Goal: Transaction & Acquisition: Purchase product/service

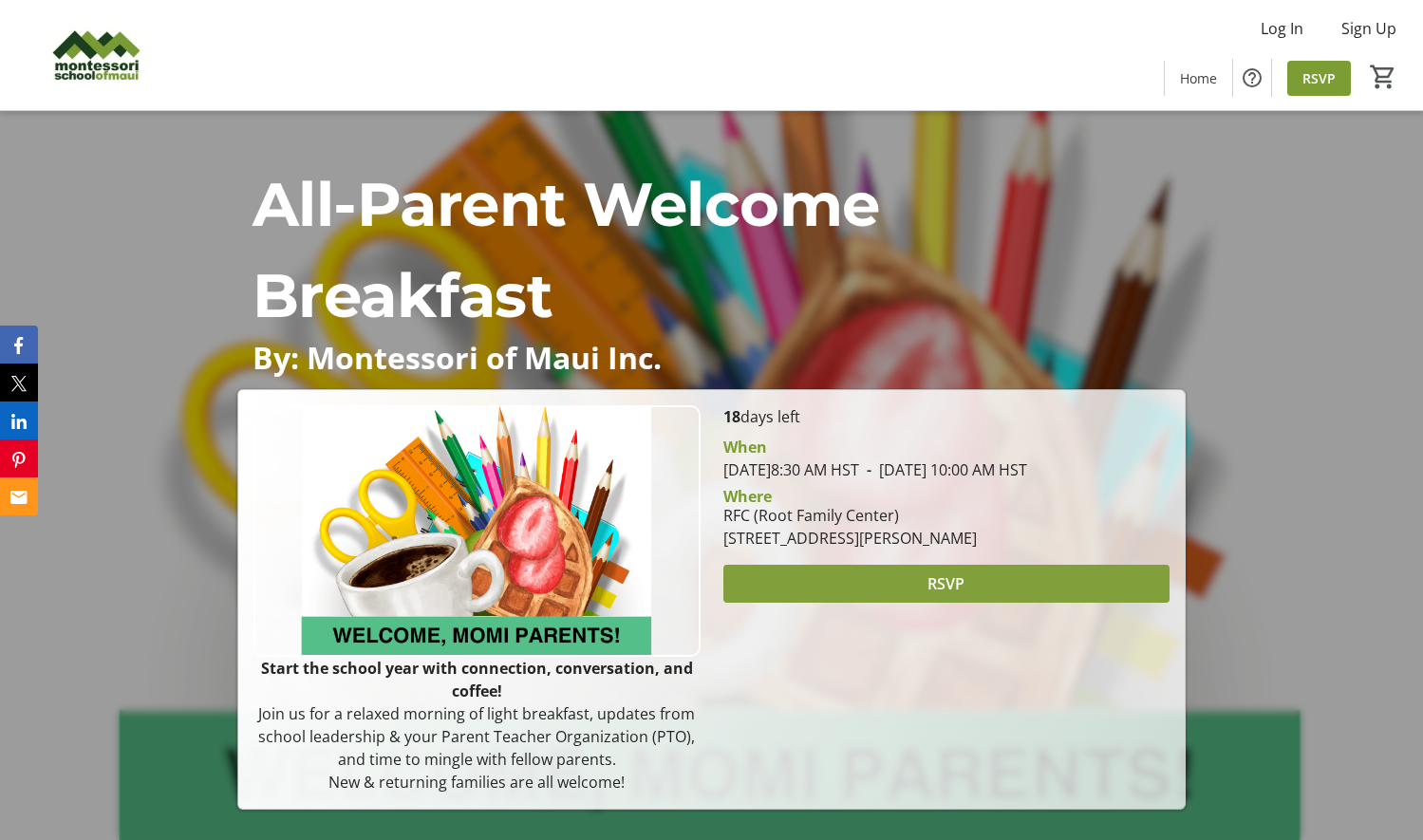
click at [913, 605] on span at bounding box center [947, 584] width 447 height 45
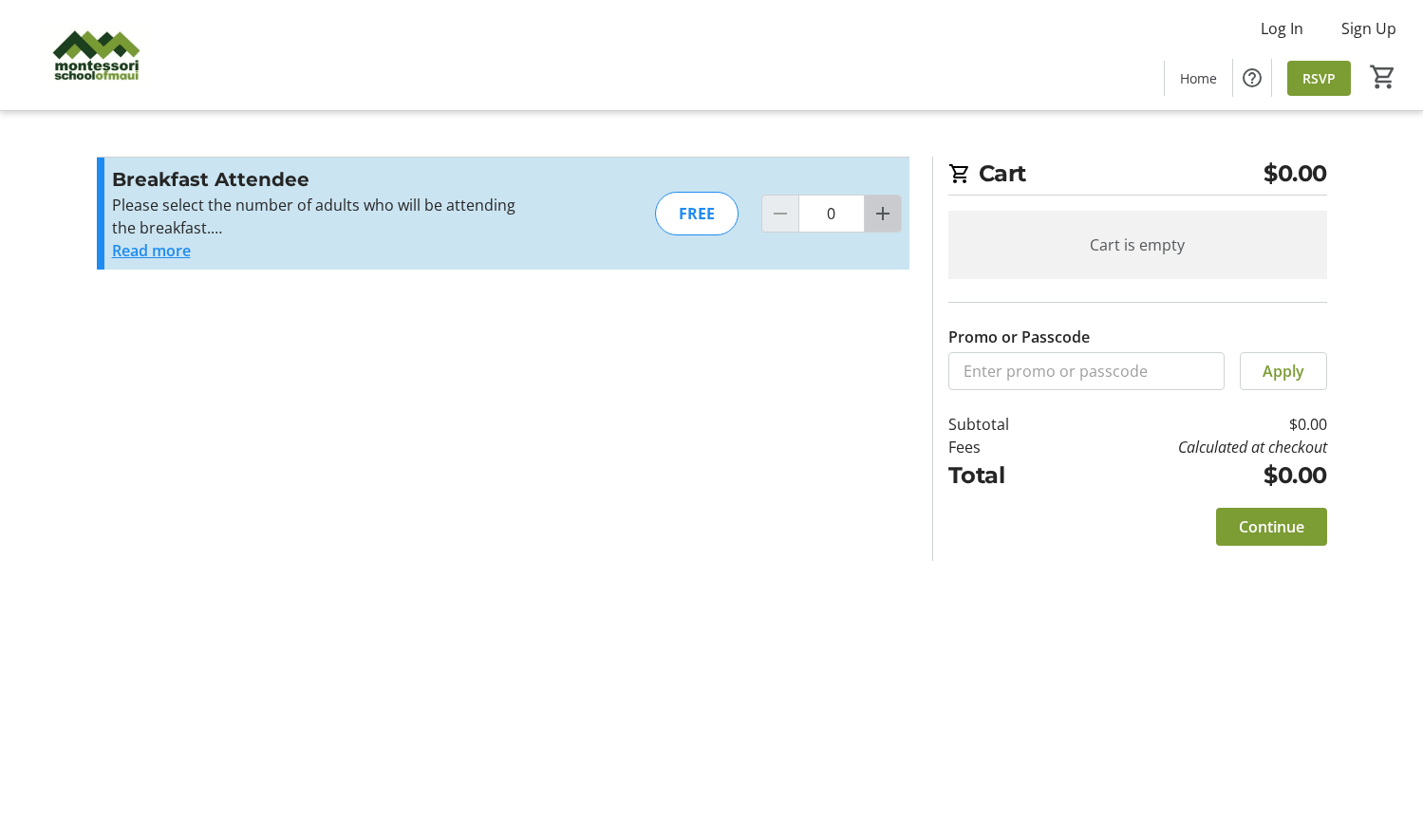
click at [878, 216] on mat-icon "Increment by one" at bounding box center [883, 213] width 23 height 23
type input "1"
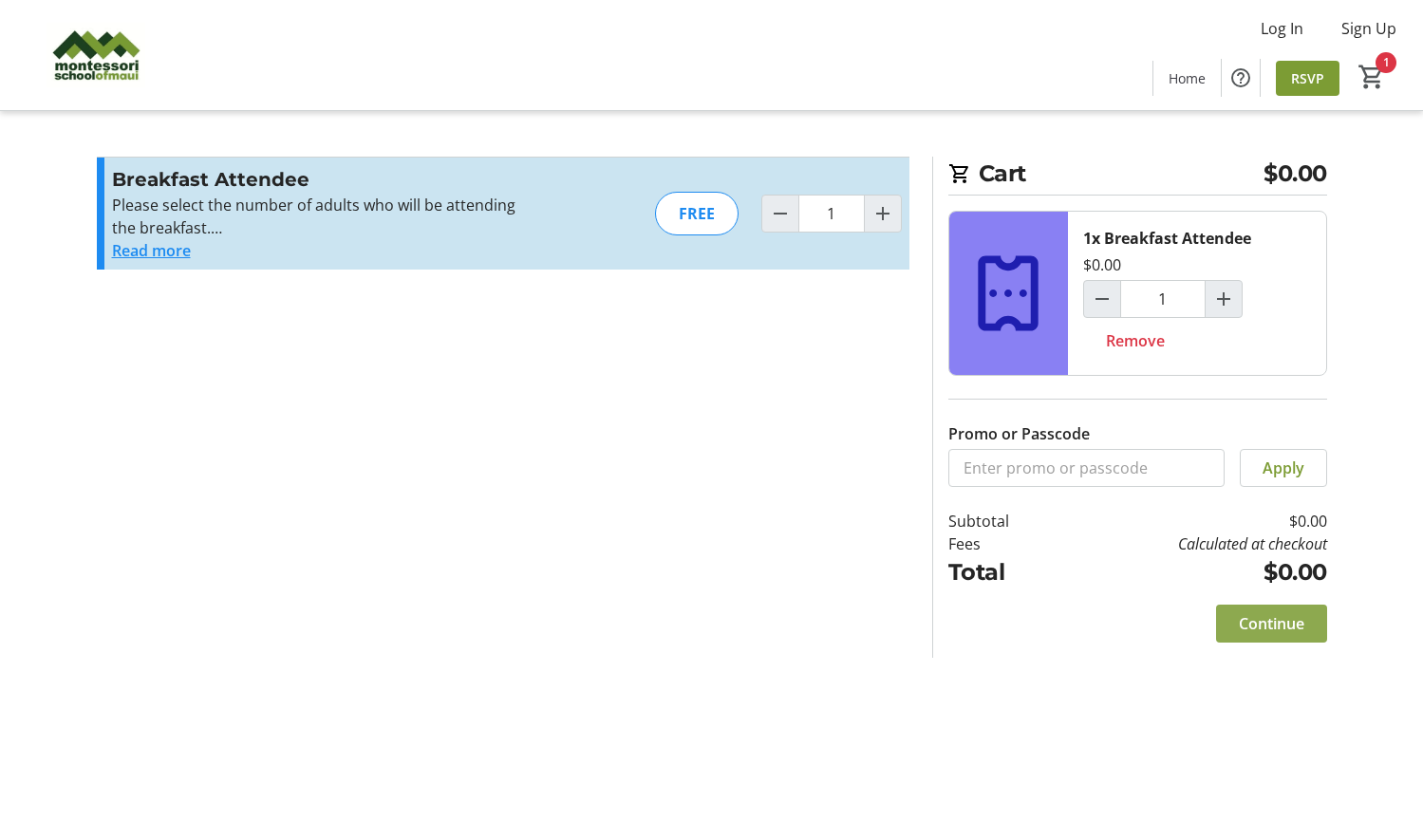
click at [1247, 625] on span "Continue" at bounding box center [1271, 623] width 65 height 23
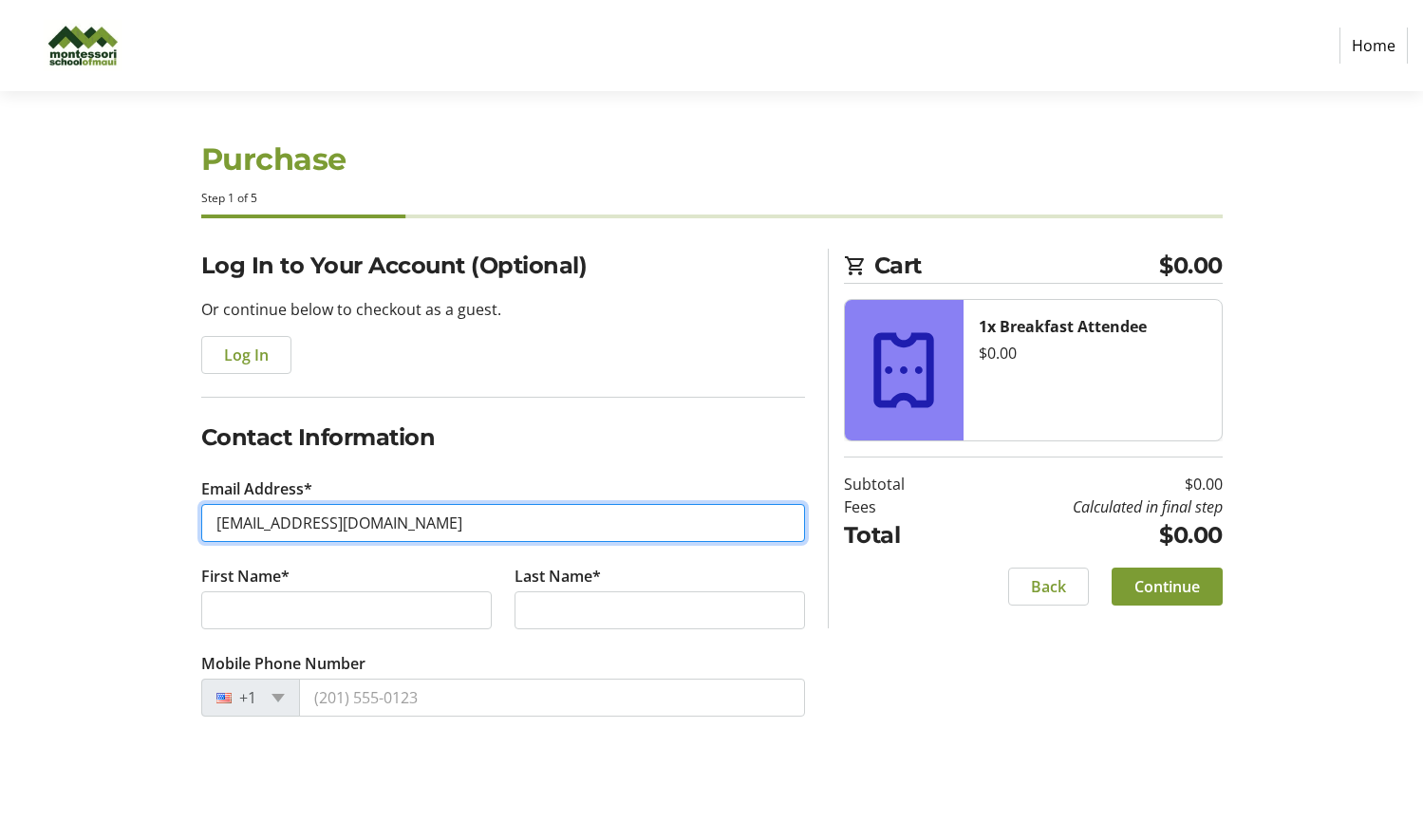
type input "[EMAIL_ADDRESS][DOMAIN_NAME]"
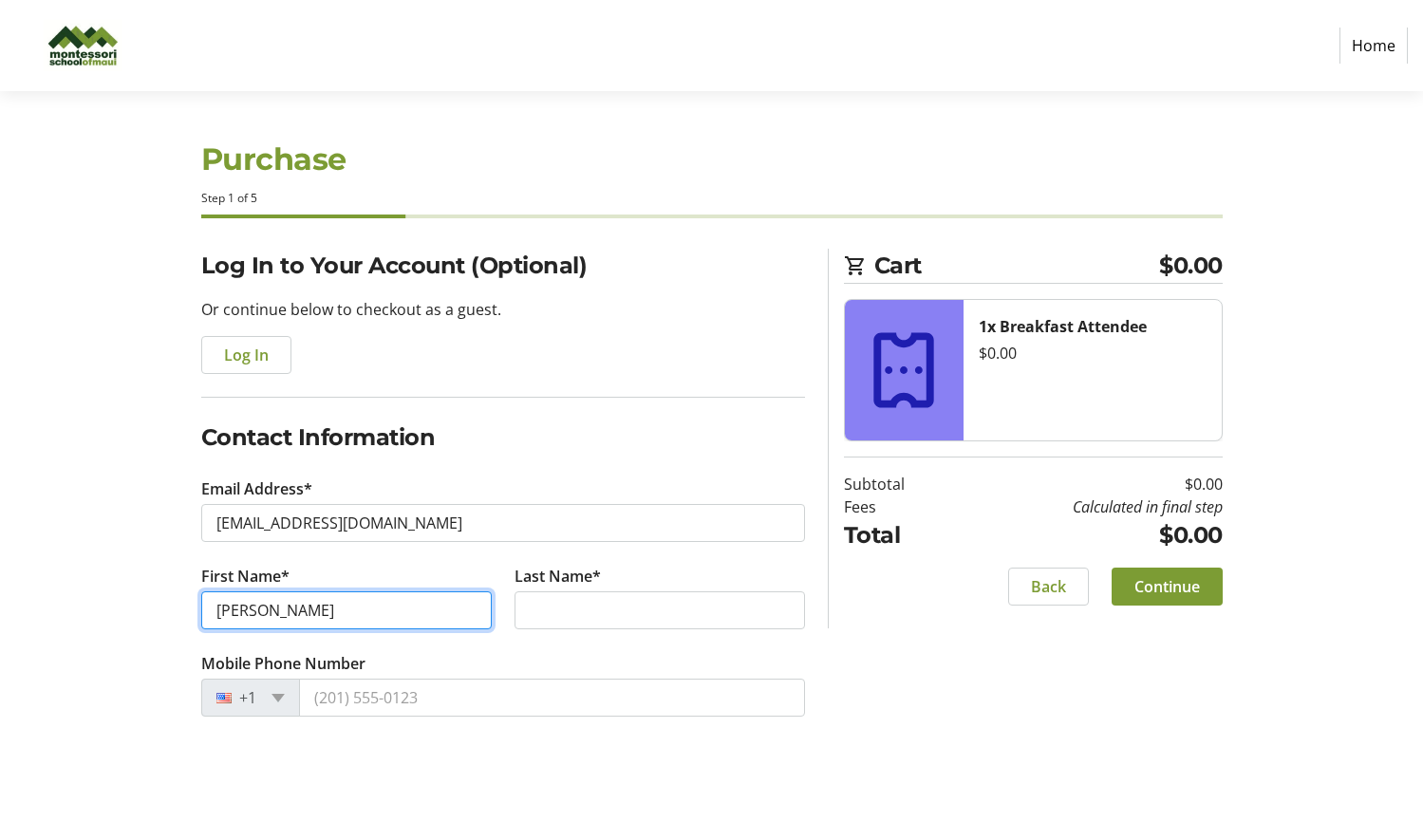
type input "[PERSON_NAME]"
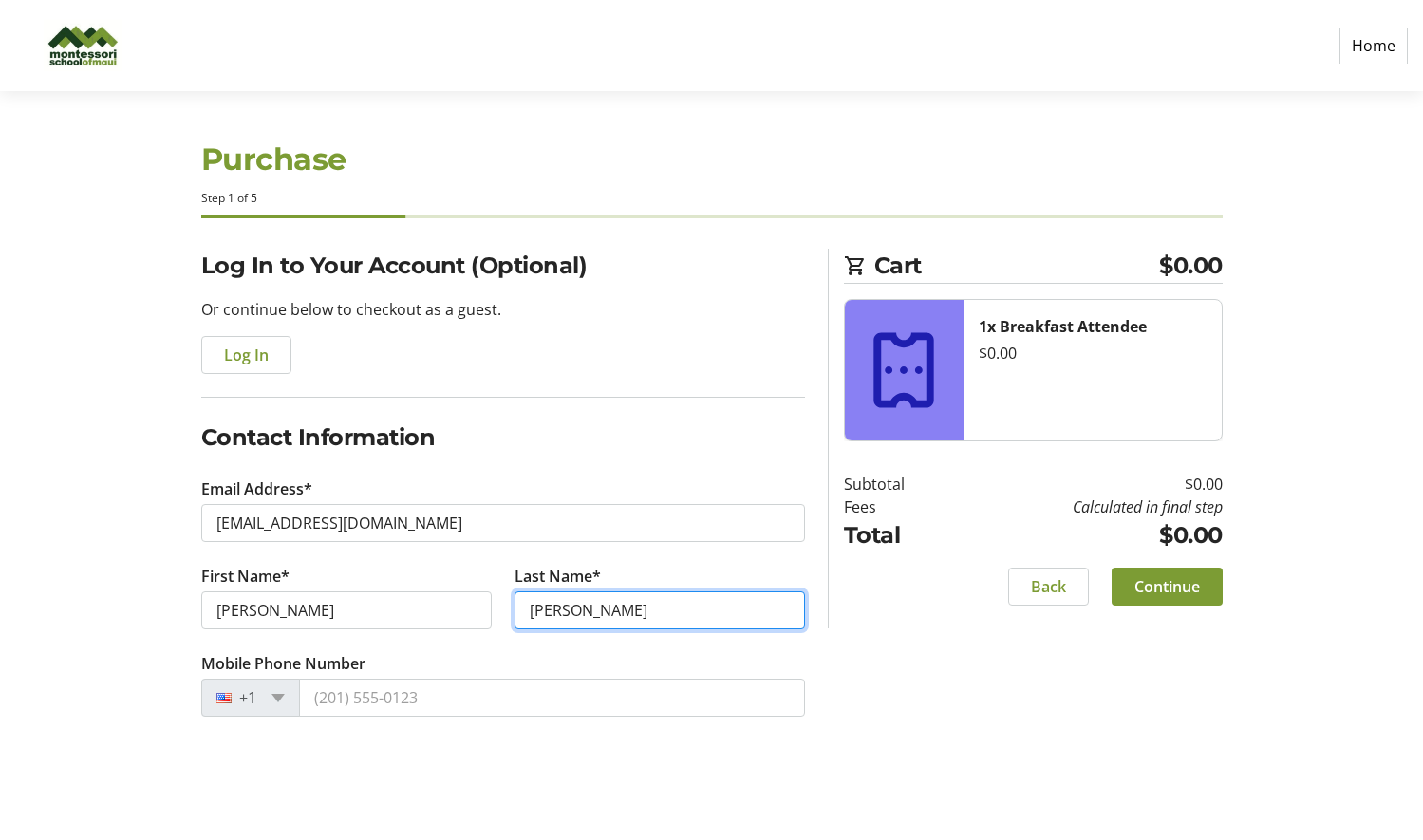
type input "[PERSON_NAME]"
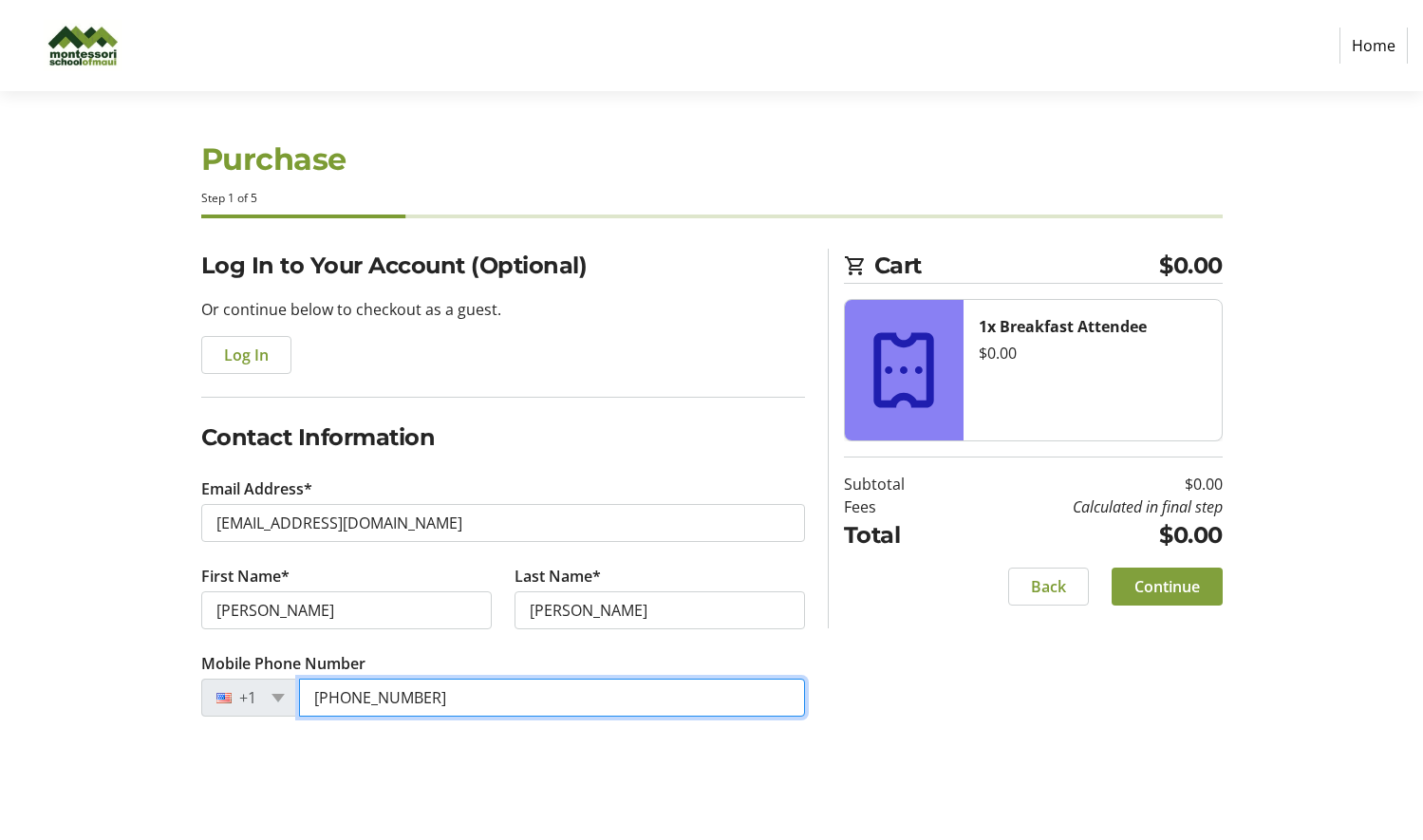
type input "[PHONE_NUMBER]"
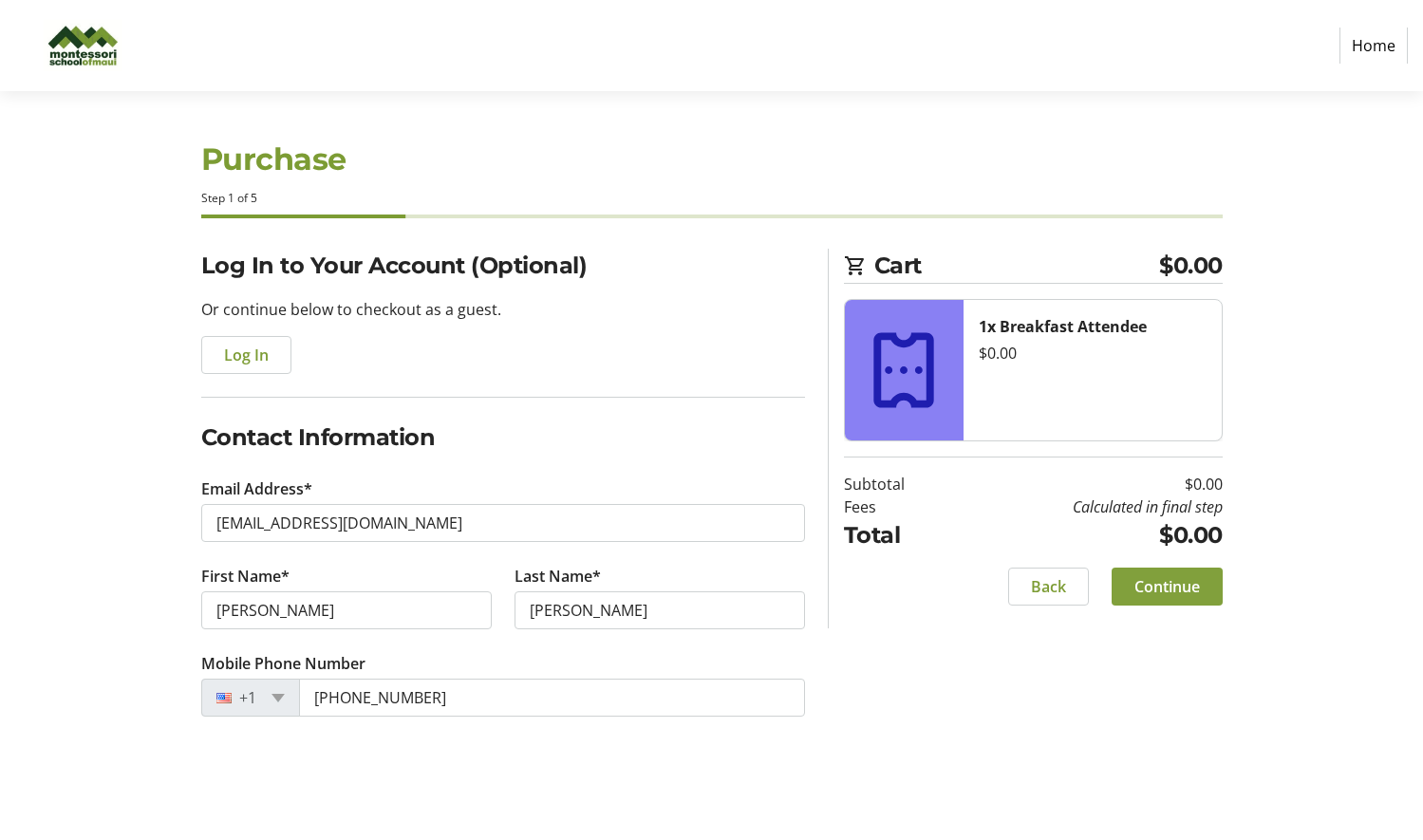
click at [1161, 588] on span "Continue" at bounding box center [1168, 586] width 65 height 23
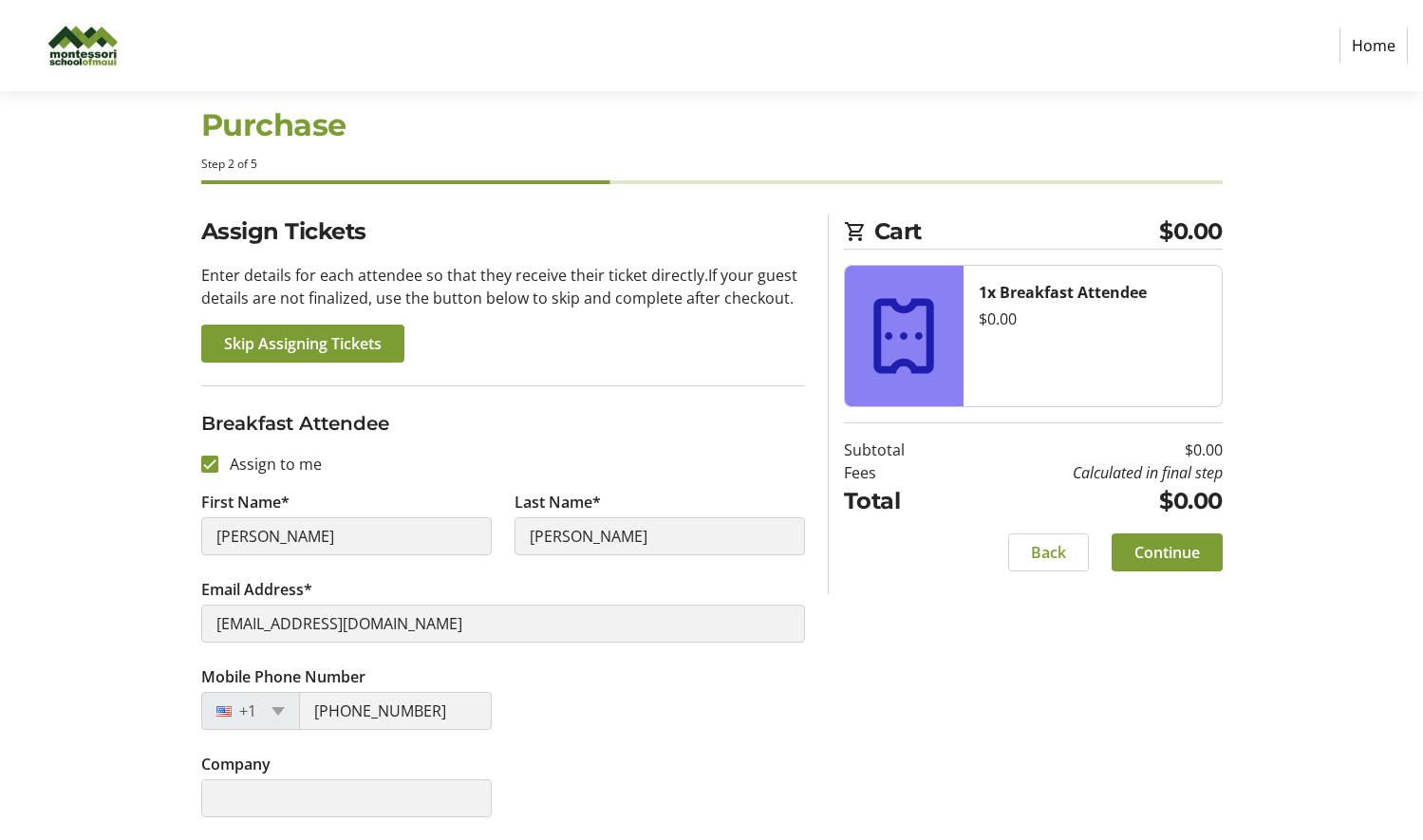
scroll to position [35, 0]
click at [1167, 546] on span "Continue" at bounding box center [1168, 552] width 65 height 23
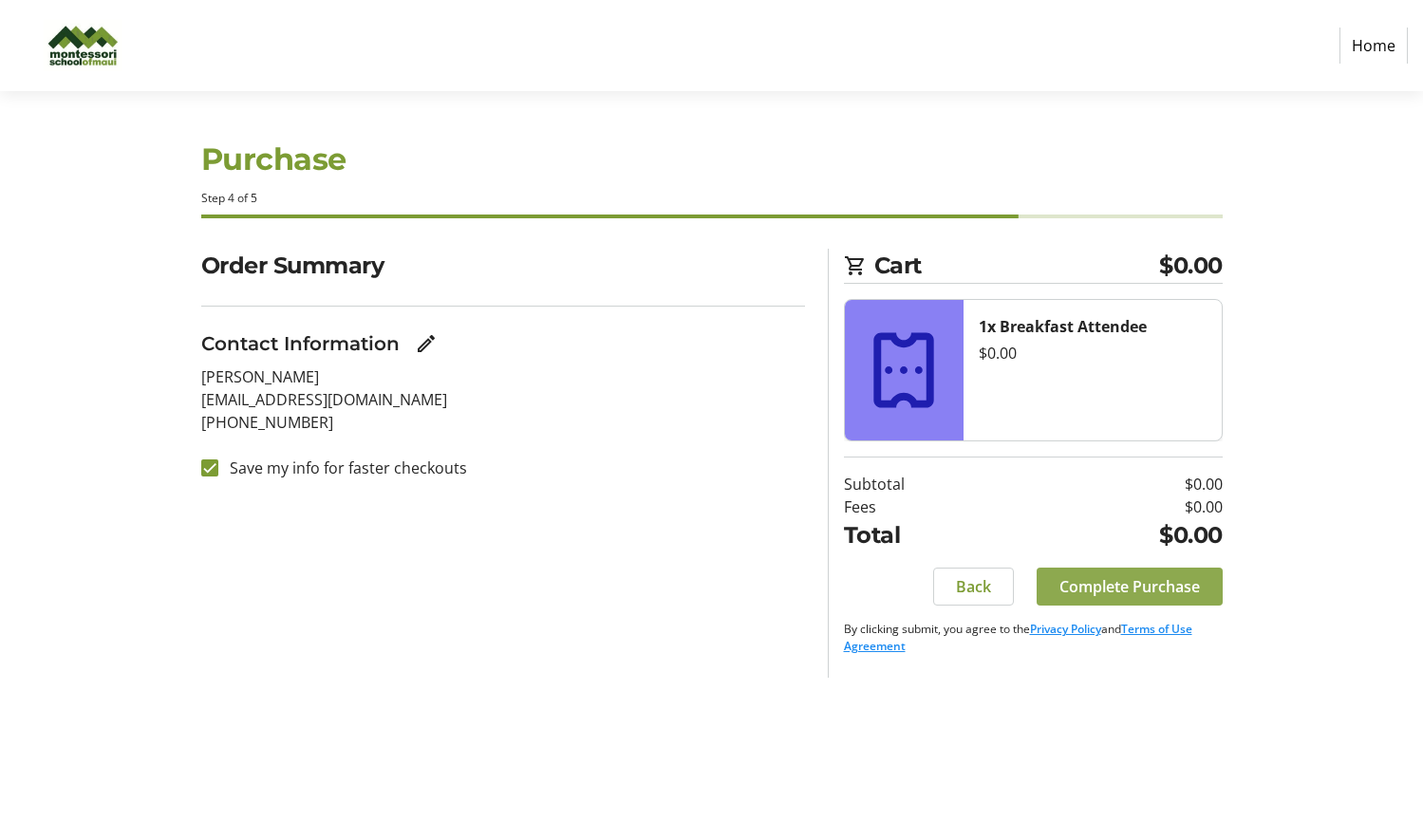
click at [1195, 582] on span "Complete Purchase" at bounding box center [1130, 586] width 140 height 23
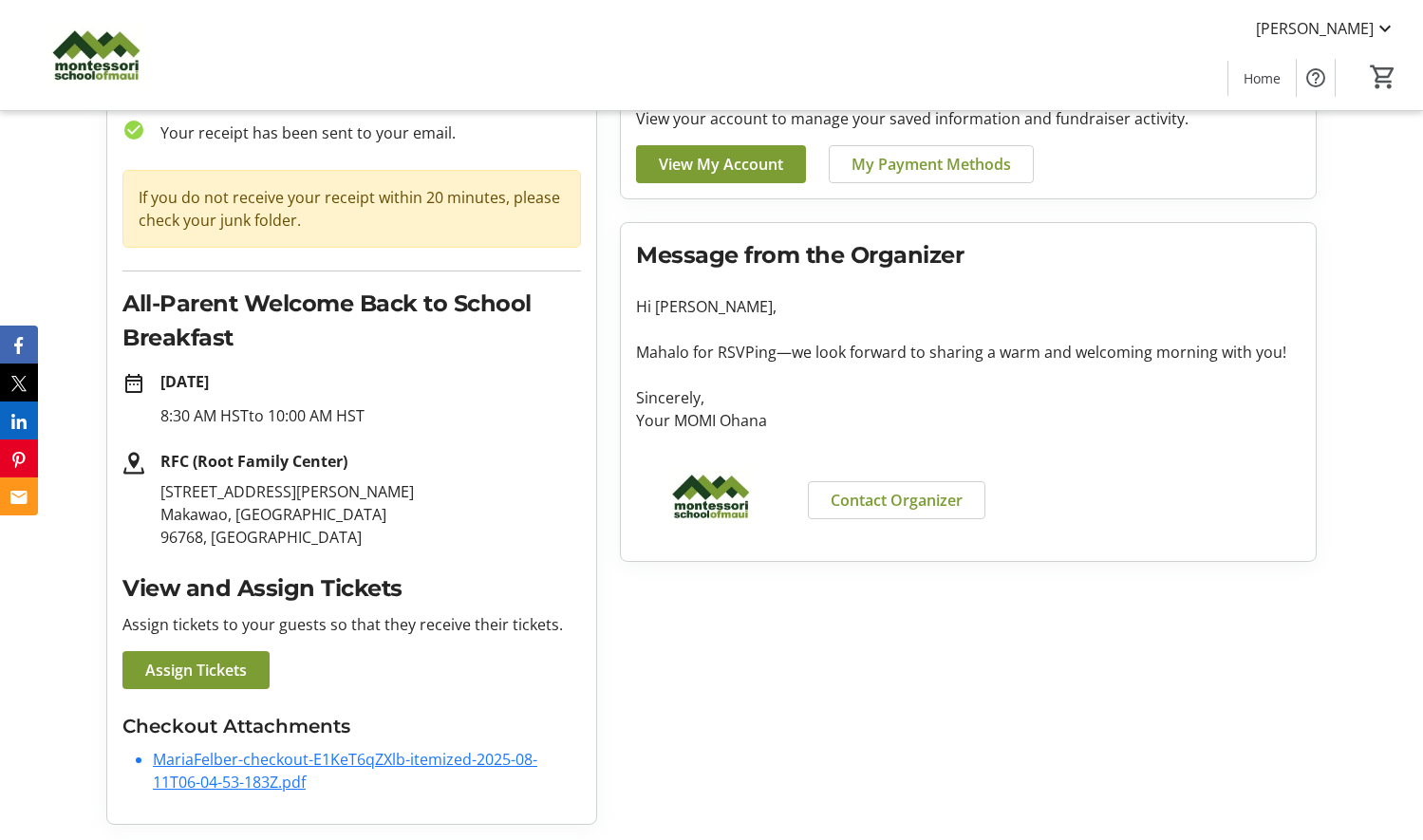
scroll to position [123, 0]
click at [389, 756] on link "MariaFelber-checkout-E1KeT6qZXlb-itemized-2025-08-11T06-04-53-183Z.pdf" at bounding box center [345, 771] width 385 height 43
click at [1305, 260] on div "Message from the Organizer Hi [PERSON_NAME], [PERSON_NAME] for RSVPing—we look …" at bounding box center [968, 391] width 695 height 338
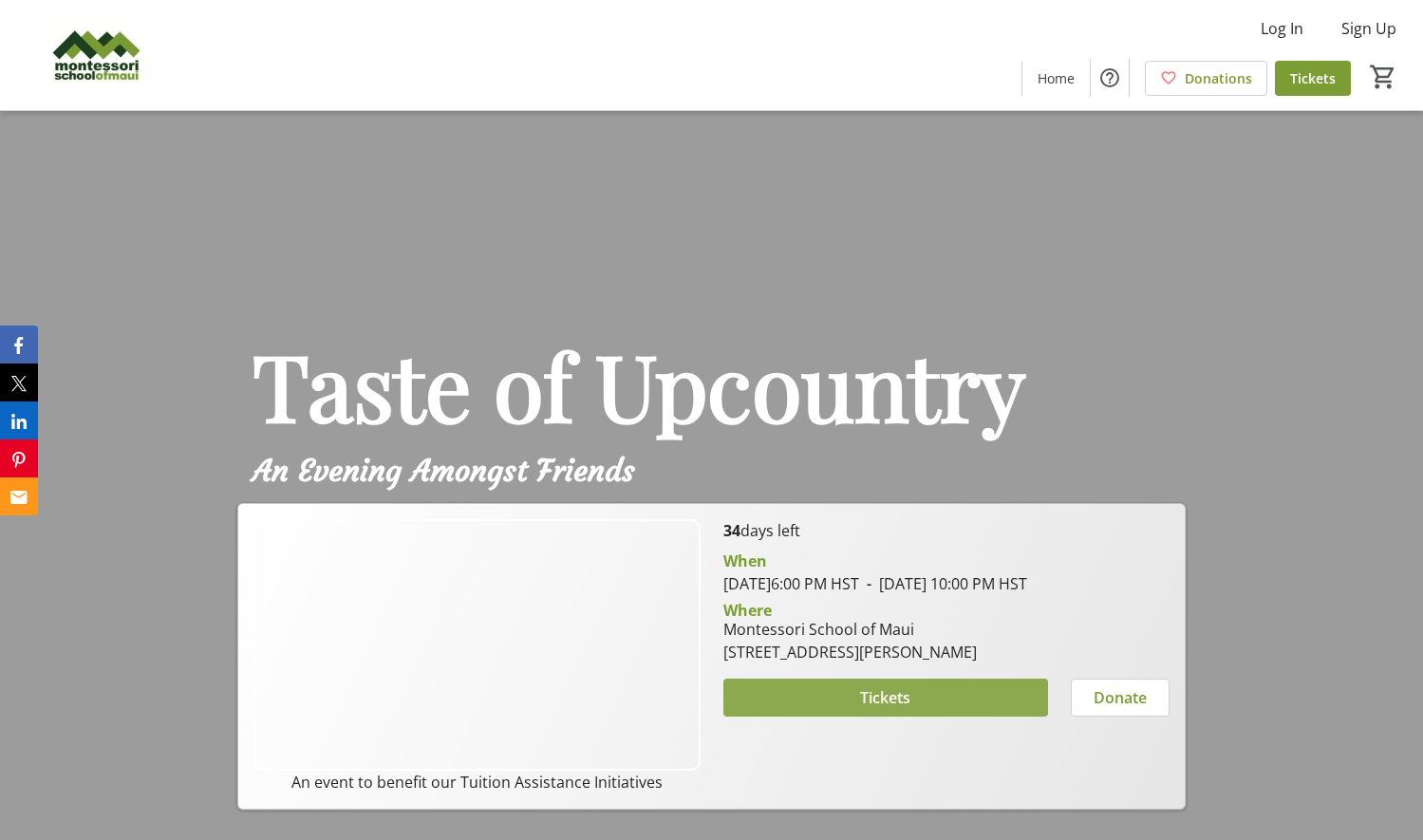
click at [933, 721] on span at bounding box center [887, 698] width 325 height 45
